Goal: Information Seeking & Learning: Learn about a topic

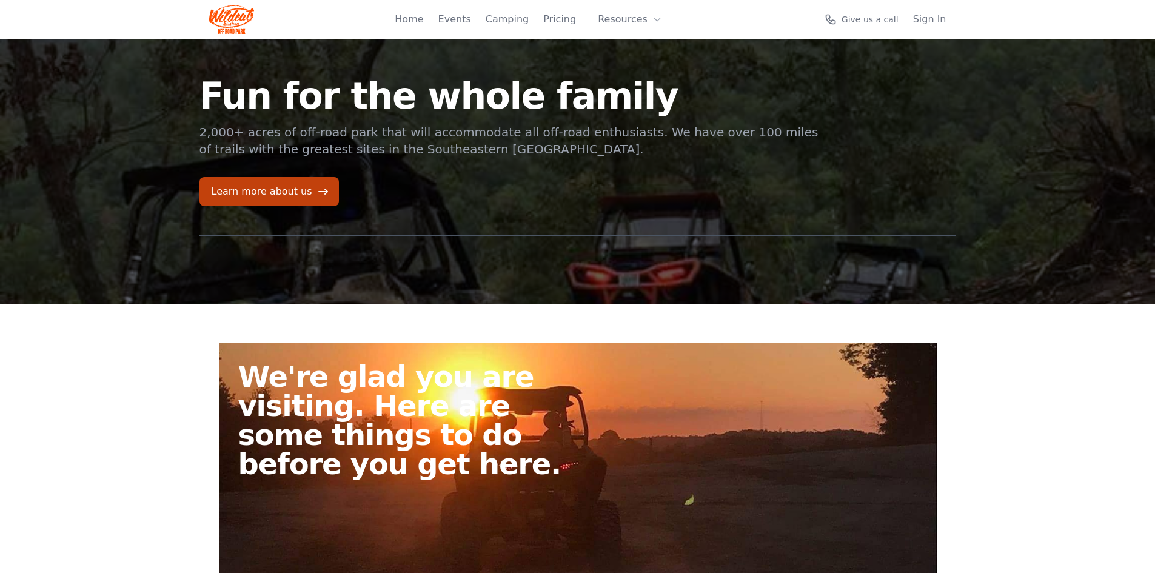
scroll to position [303, 0]
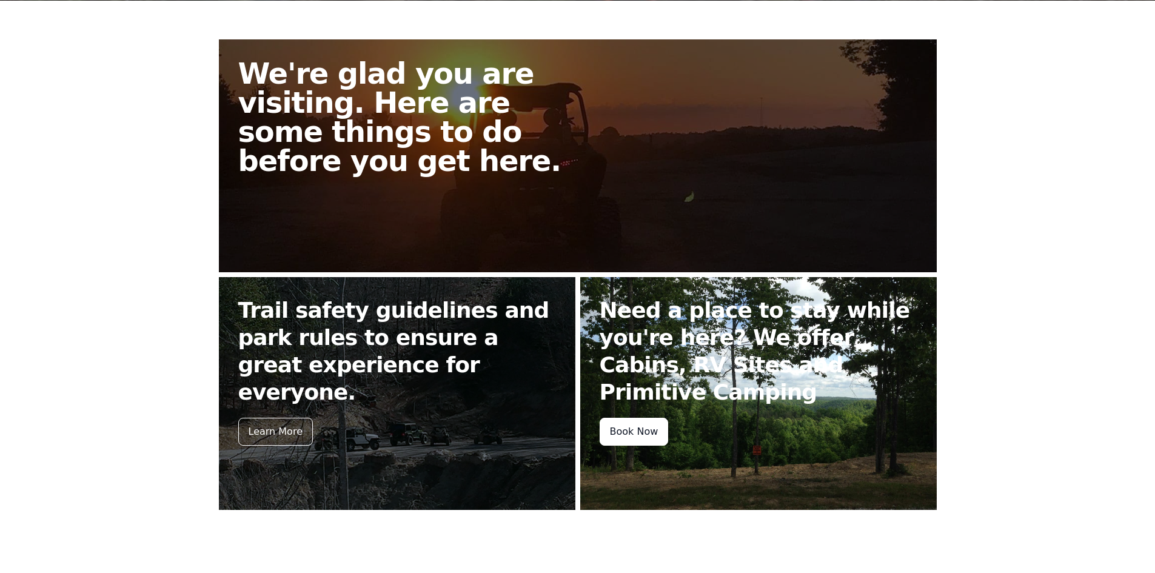
click at [643, 427] on div "Book Now" at bounding box center [634, 432] width 69 height 28
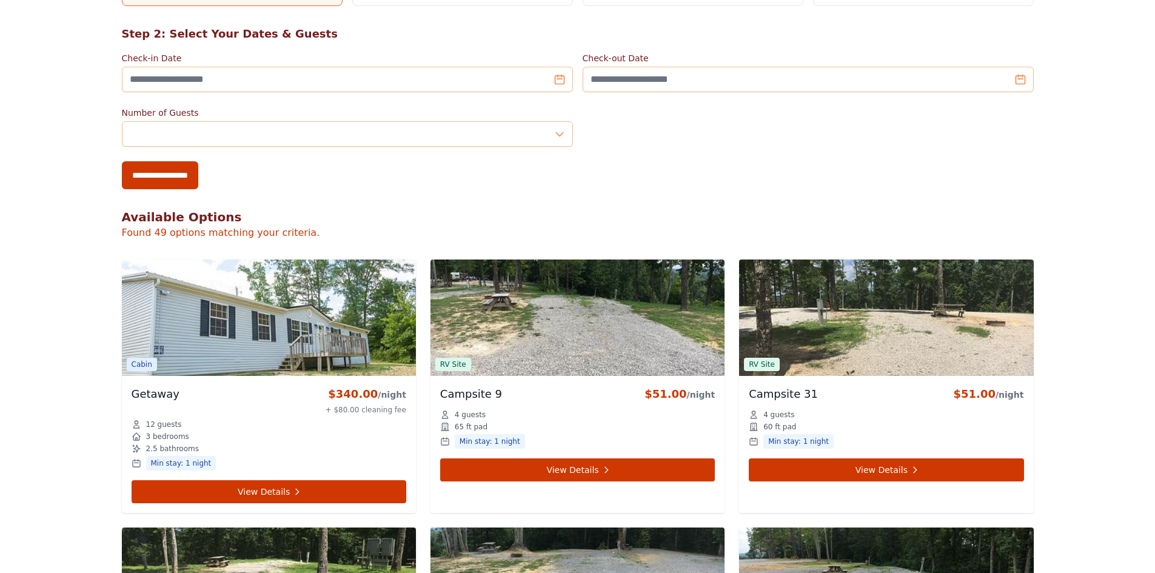
scroll to position [243, 0]
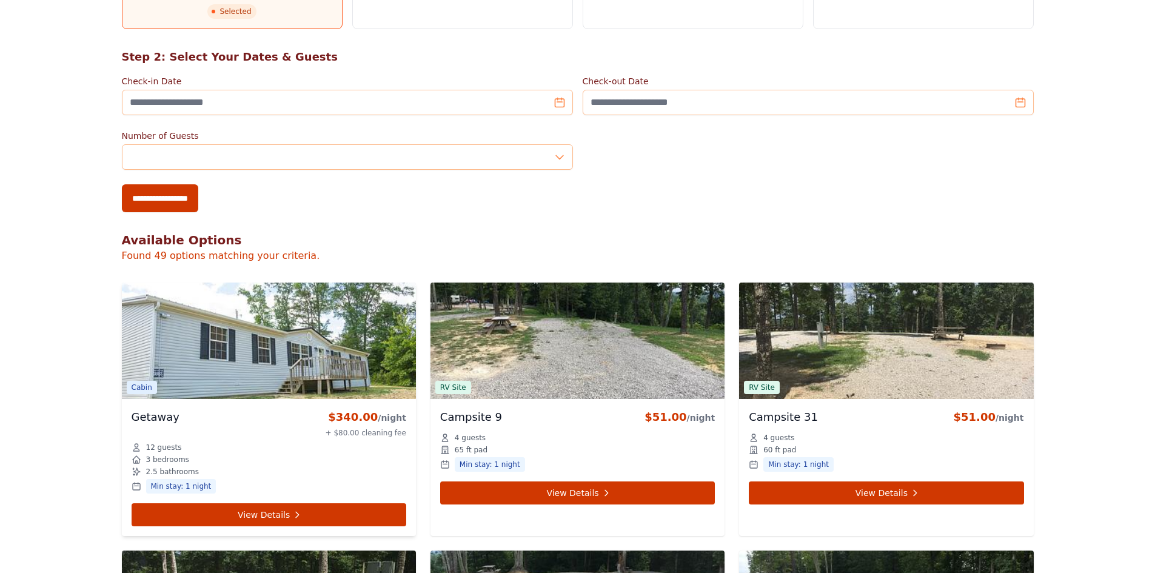
click at [276, 364] on img at bounding box center [269, 341] width 294 height 116
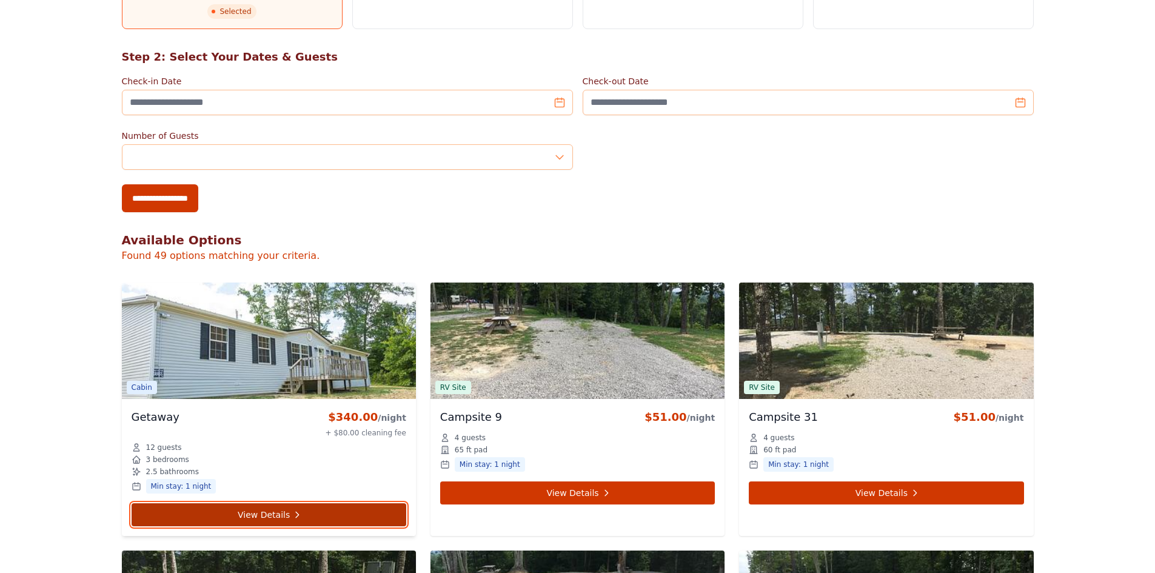
click at [305, 514] on link "View Details" at bounding box center [269, 514] width 275 height 23
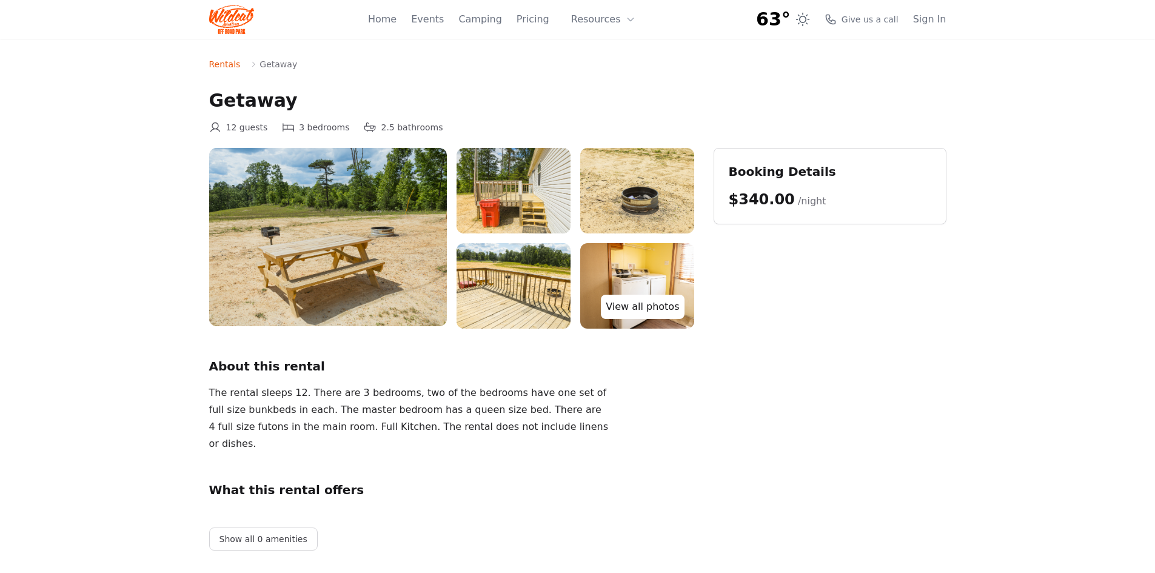
click at [657, 307] on link "View all photos" at bounding box center [642, 307] width 83 height 24
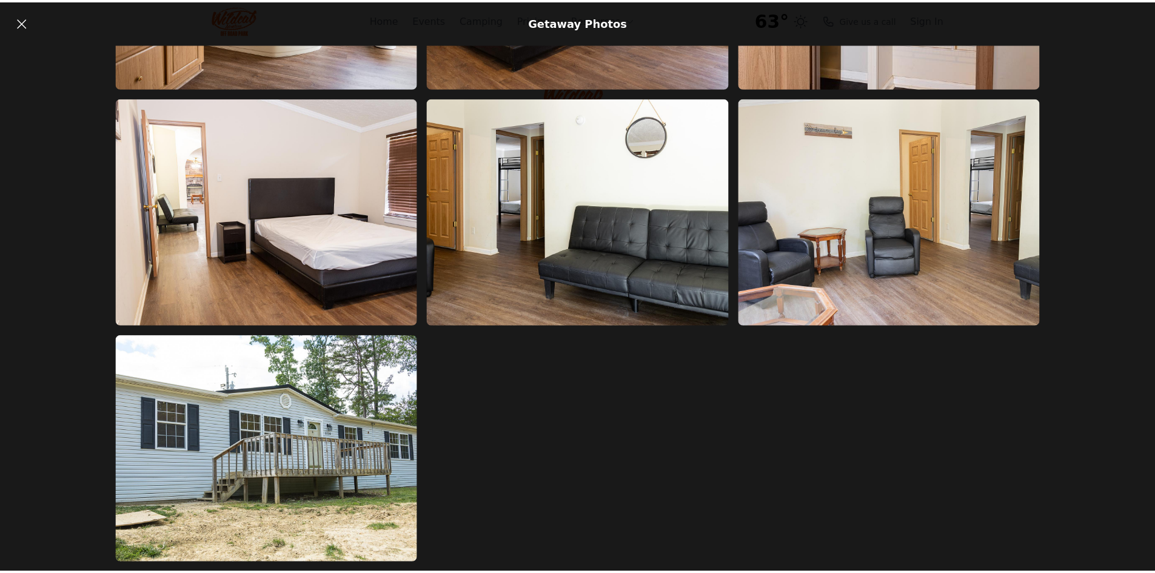
scroll to position [1731, 0]
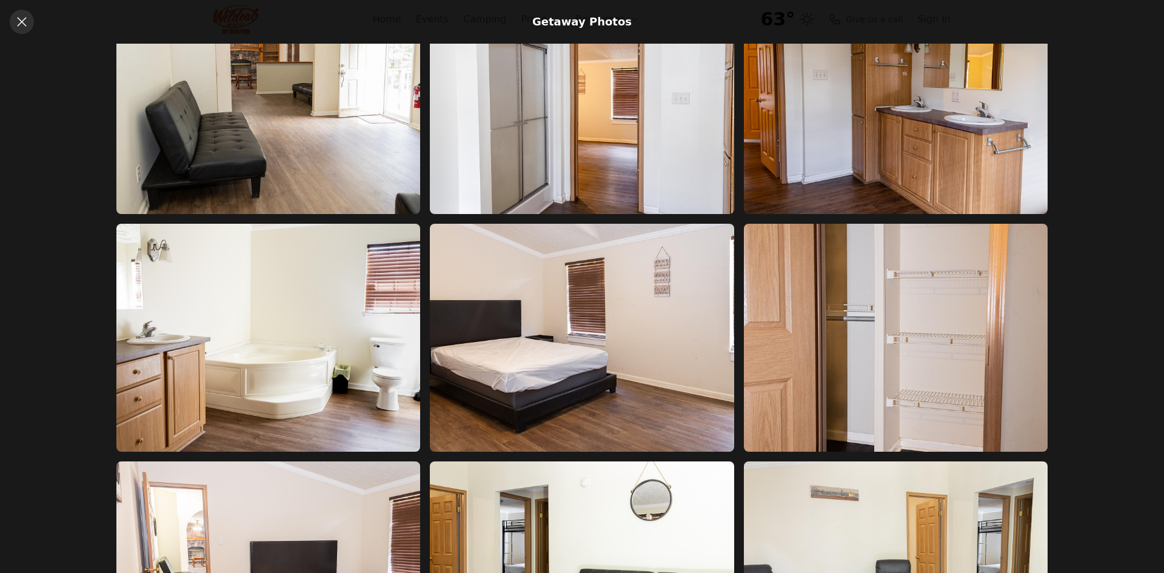
click at [26, 25] on icon at bounding box center [22, 22] width 15 height 15
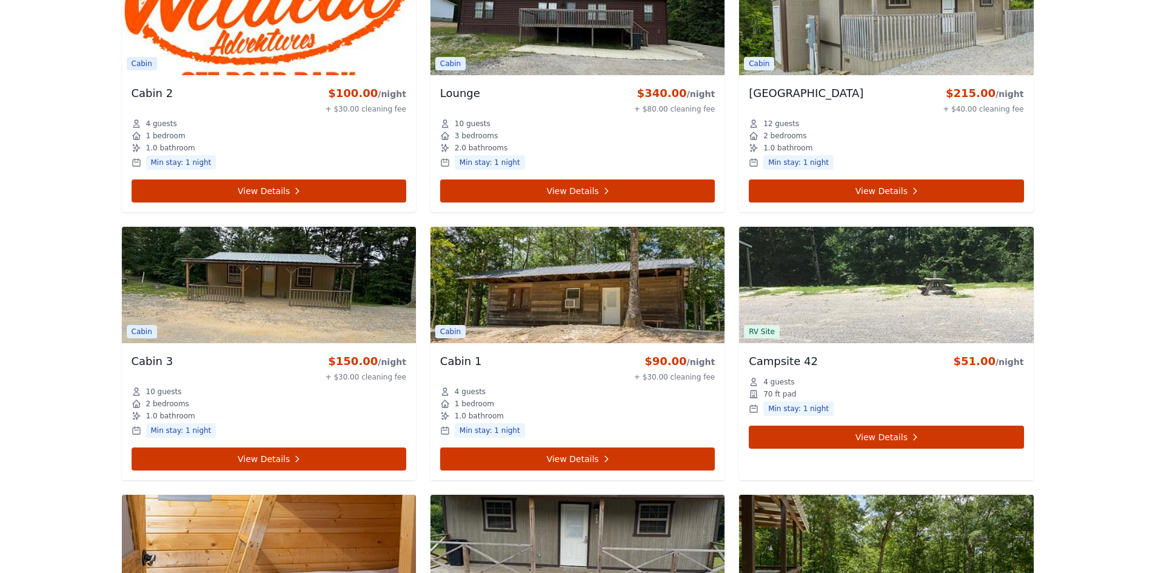
scroll to position [3820, 0]
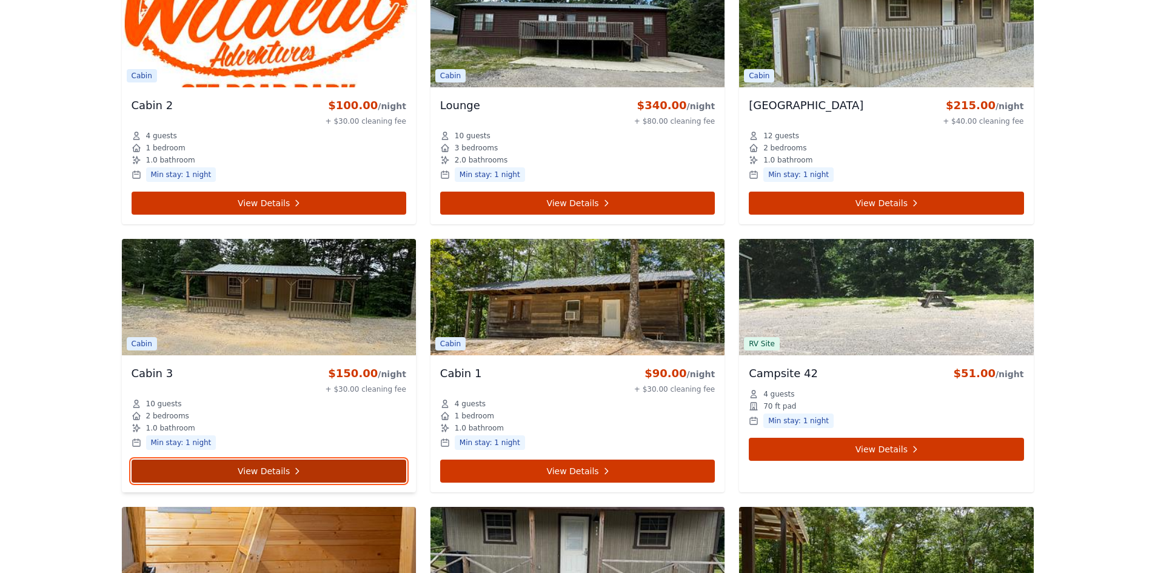
click at [281, 471] on link "View Details" at bounding box center [269, 471] width 275 height 23
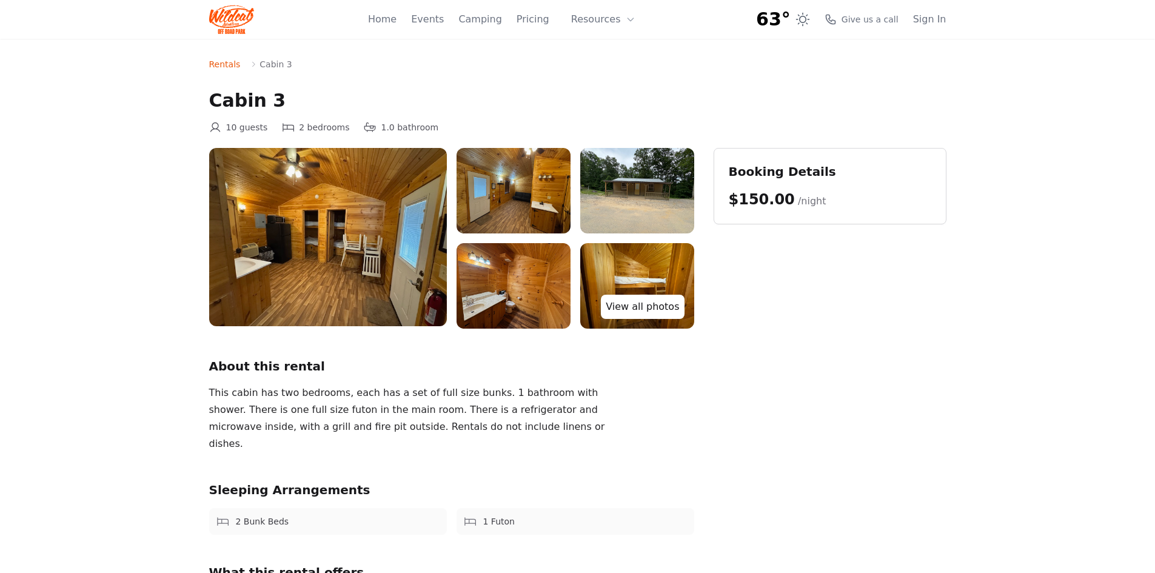
click at [626, 301] on link "View all photos" at bounding box center [642, 307] width 83 height 24
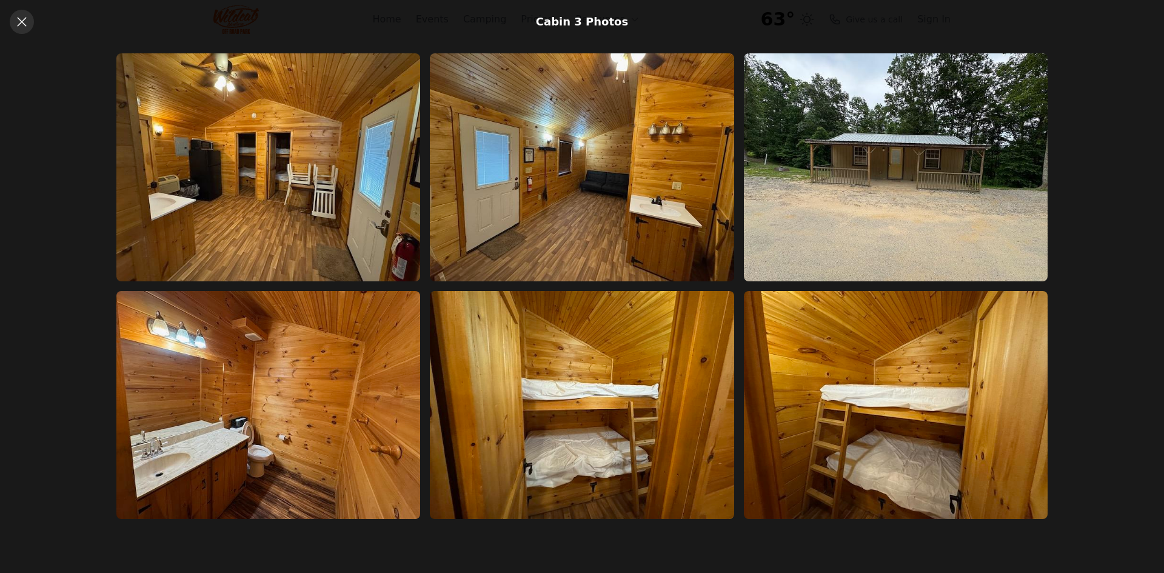
click at [24, 25] on icon at bounding box center [22, 22] width 15 height 15
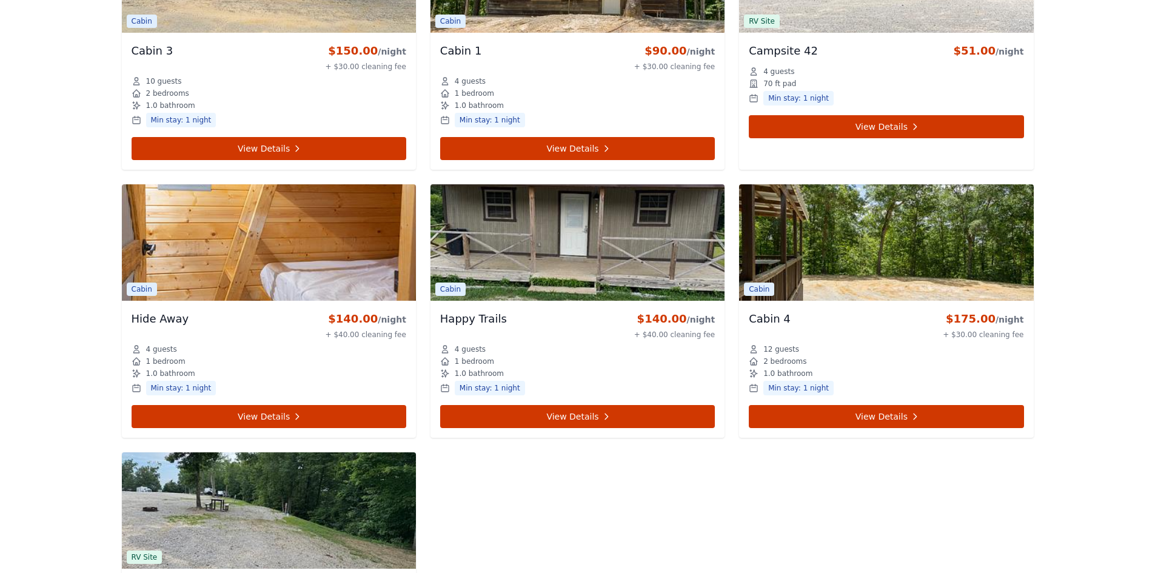
scroll to position [4123, 0]
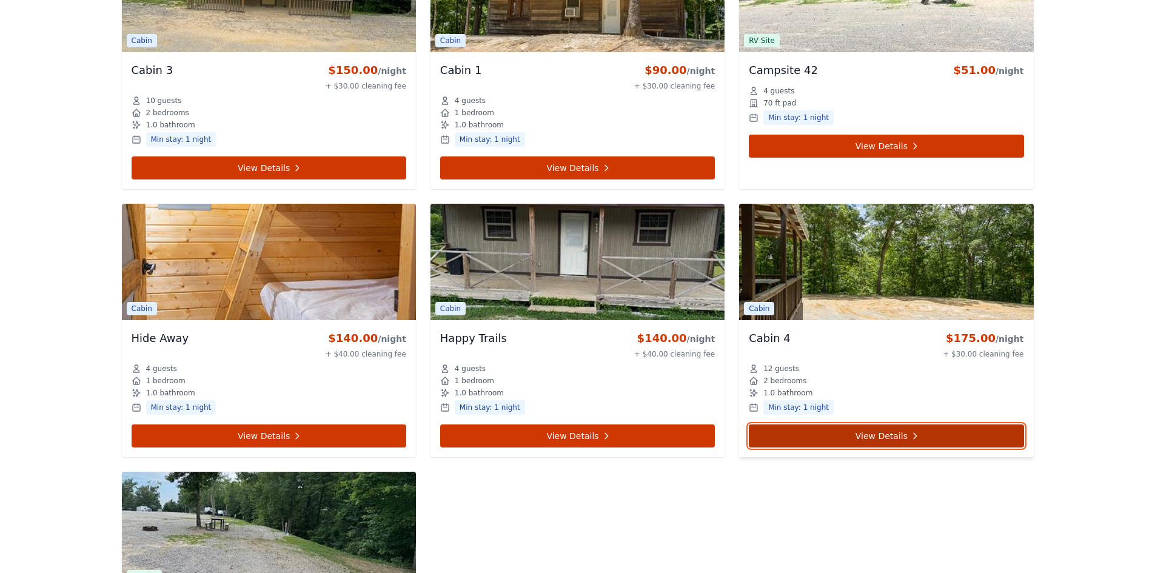
click at [900, 440] on link "View Details" at bounding box center [886, 435] width 275 height 23
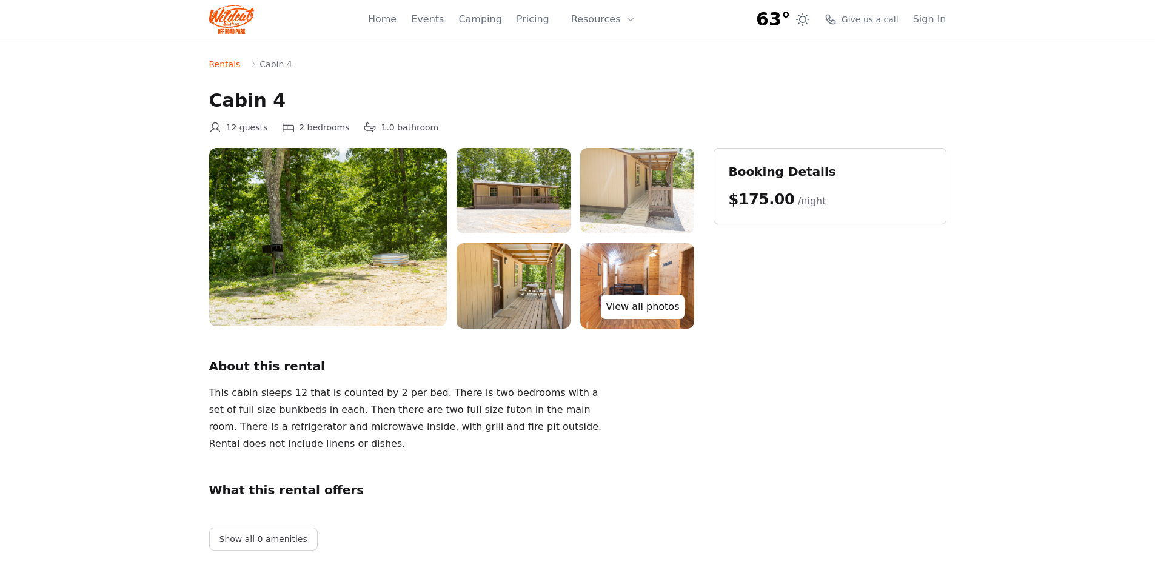
click at [672, 304] on link "View all photos" at bounding box center [642, 307] width 83 height 24
click at [654, 307] on link "View all photos" at bounding box center [642, 307] width 83 height 24
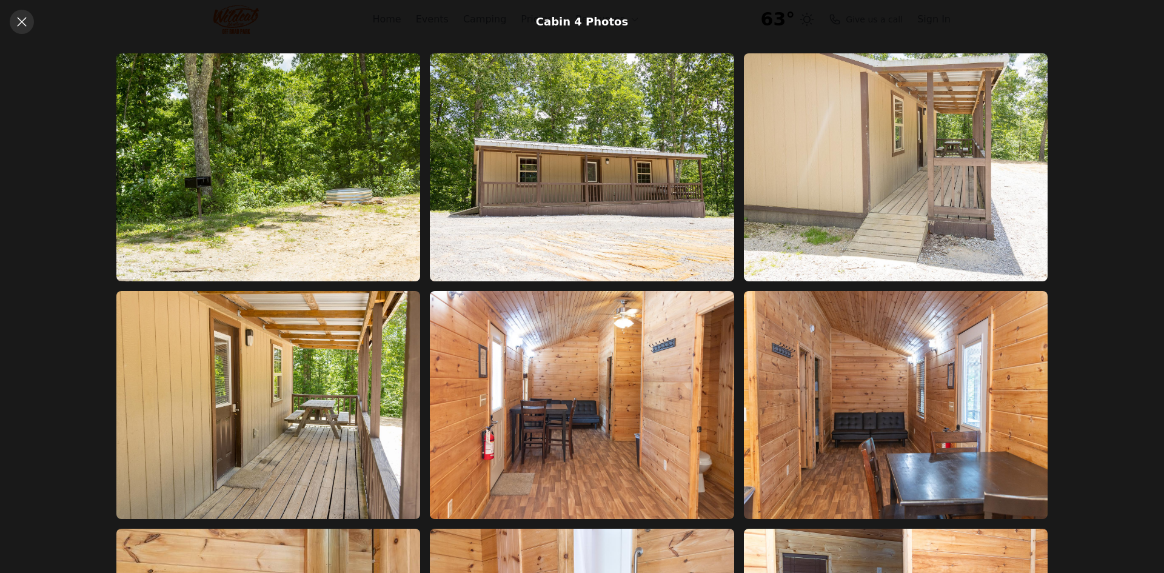
click at [23, 26] on icon at bounding box center [22, 22] width 15 height 15
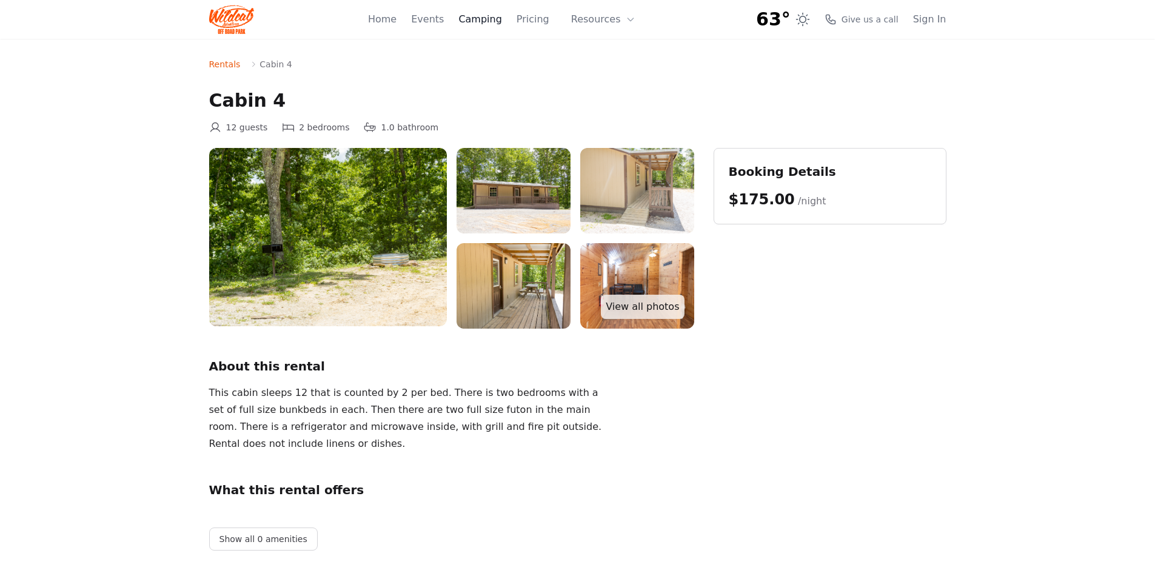
click at [486, 22] on link "Camping" at bounding box center [479, 19] width 43 height 15
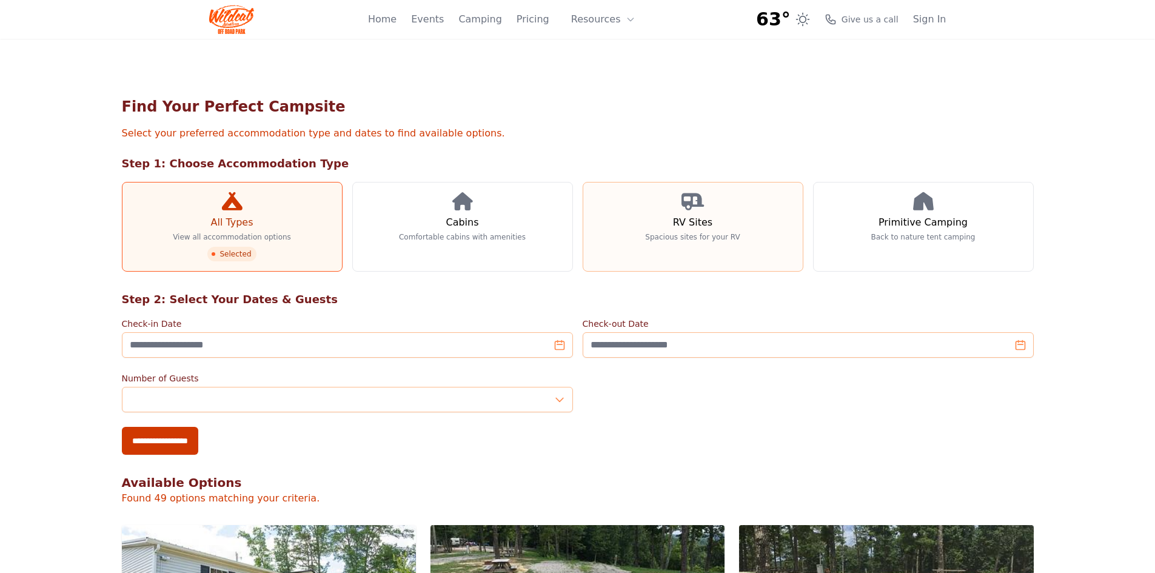
click at [650, 250] on link "RV Sites Spacious sites for your RV" at bounding box center [693, 227] width 221 height 90
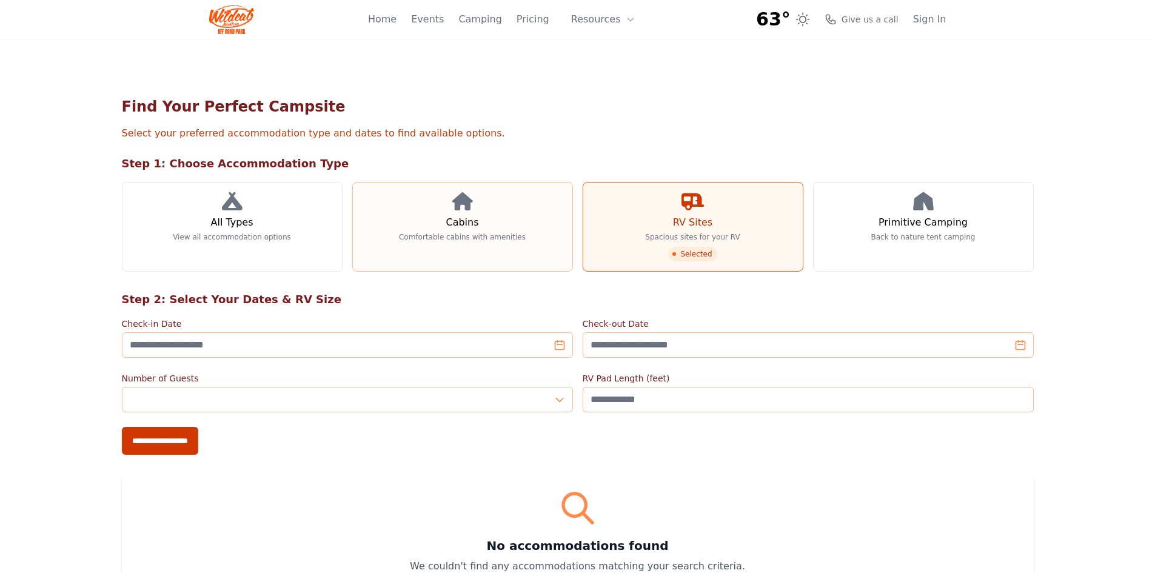
click at [392, 236] on link "Cabins Comfortable cabins with amenities" at bounding box center [462, 227] width 221 height 90
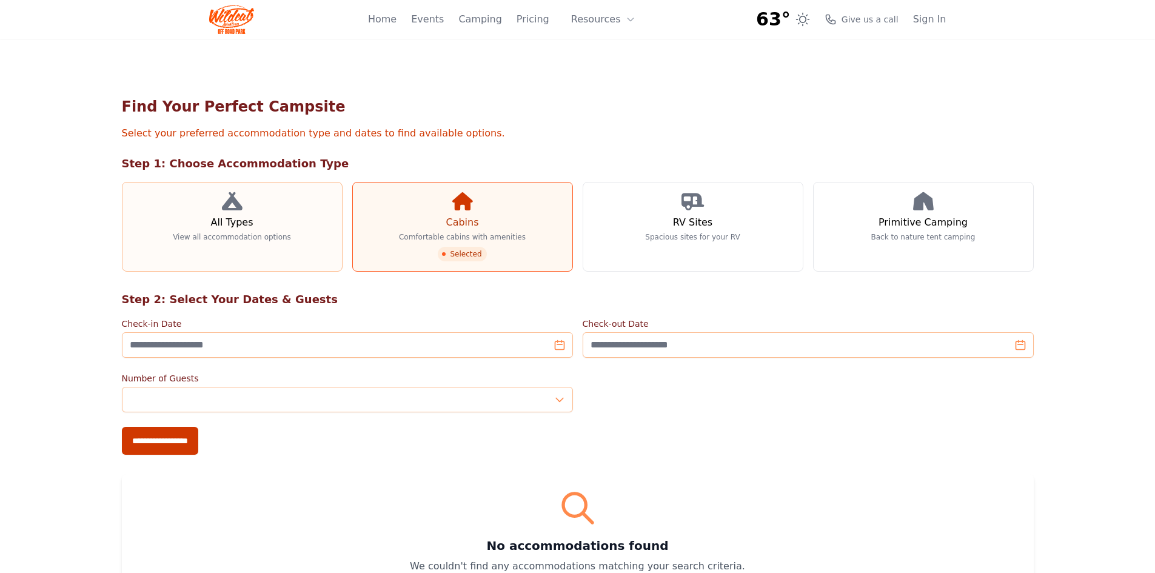
click at [224, 239] on p "View all accommodation options" at bounding box center [232, 237] width 118 height 10
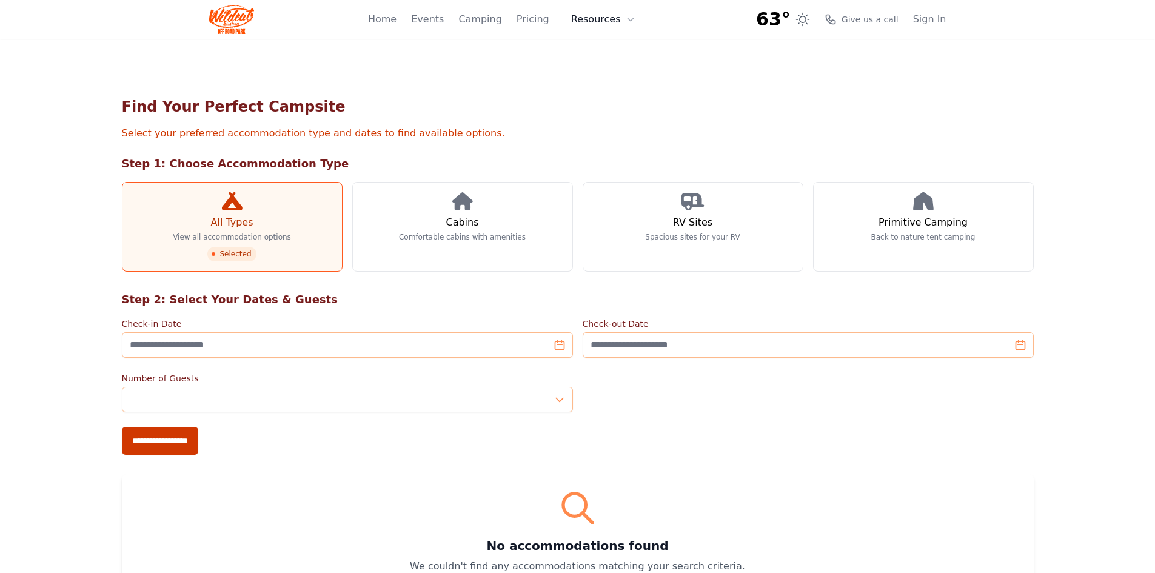
click at [624, 16] on button "Resources" at bounding box center [603, 19] width 79 height 24
click at [608, 56] on link "About" at bounding box center [622, 50] width 116 height 22
